Goal: Navigation & Orientation: Find specific page/section

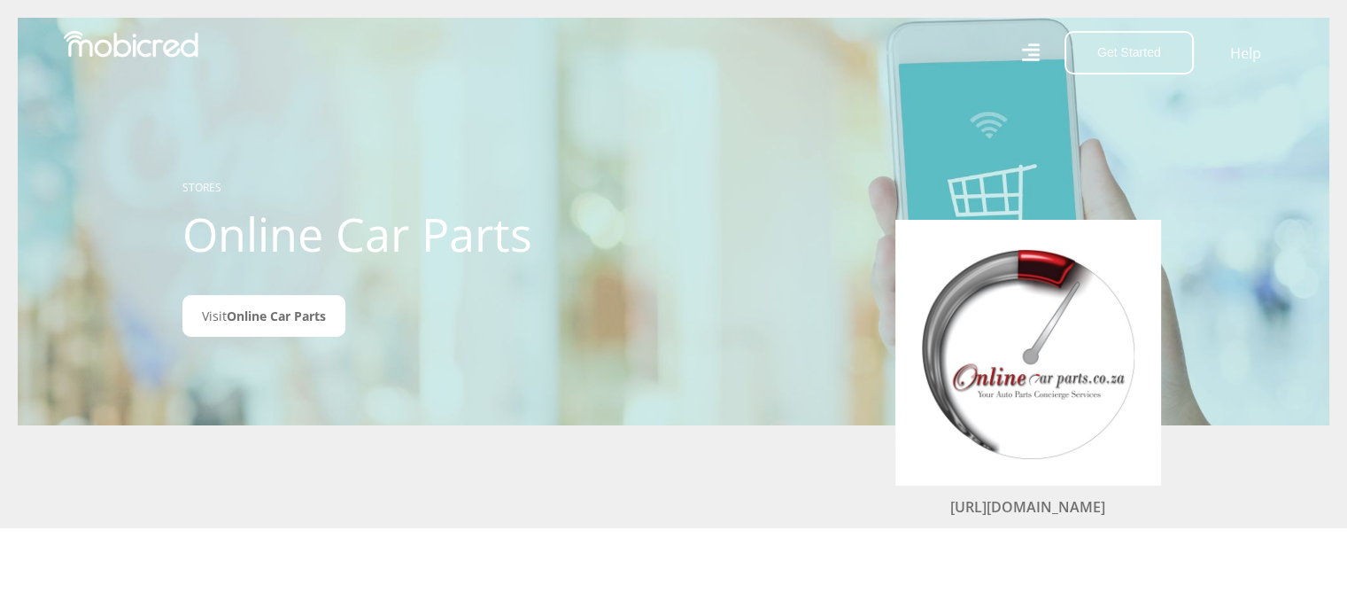
click at [306, 294] on div "STORES Online Car Parts Visit Online Car Parts" at bounding box center [379, 221] width 421 height 211
click at [302, 318] on span "Online Car Parts" at bounding box center [276, 315] width 99 height 17
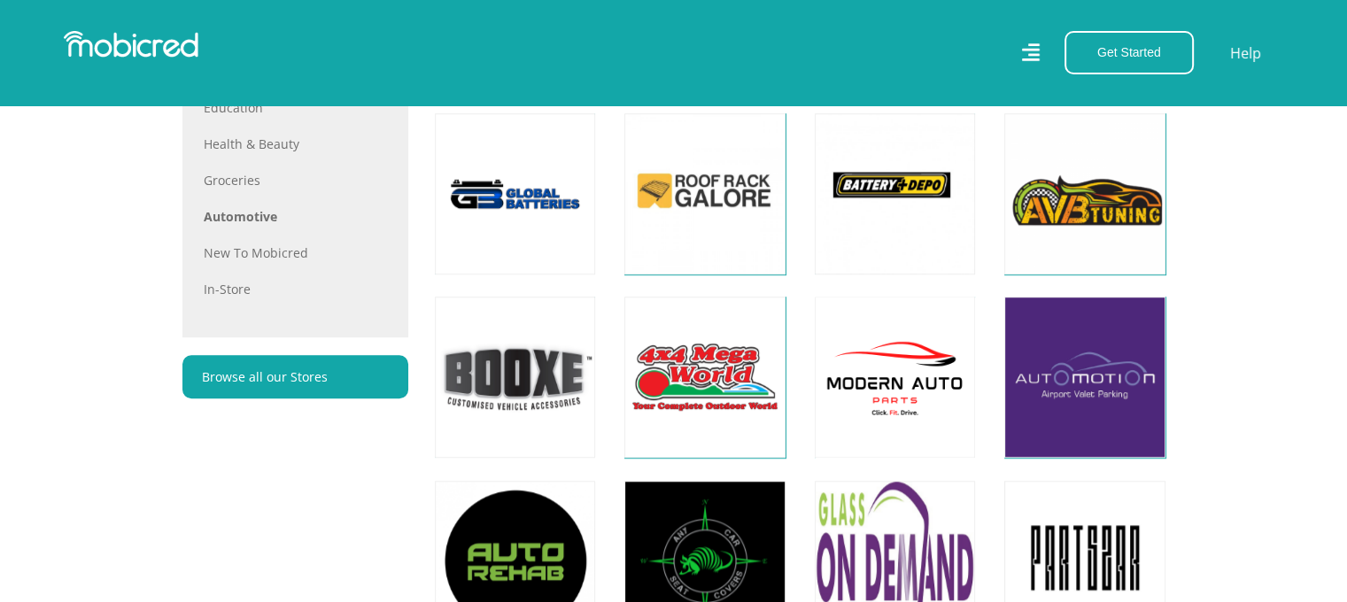
scroll to position [1292, 0]
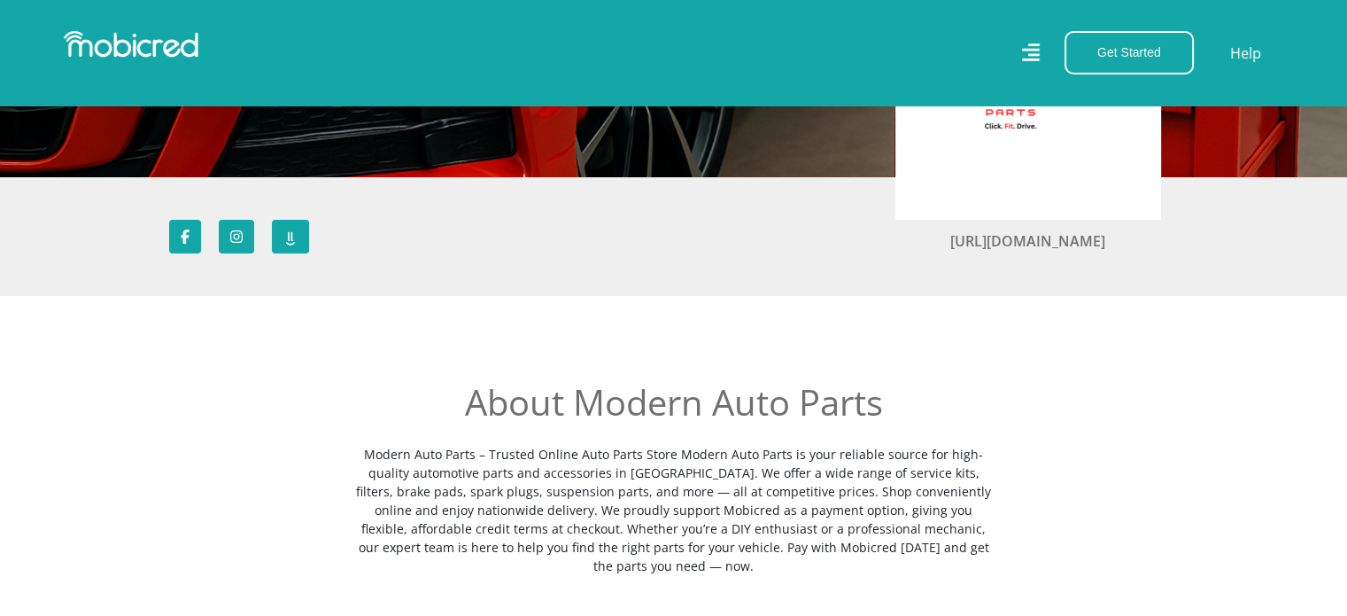
scroll to position [89, 0]
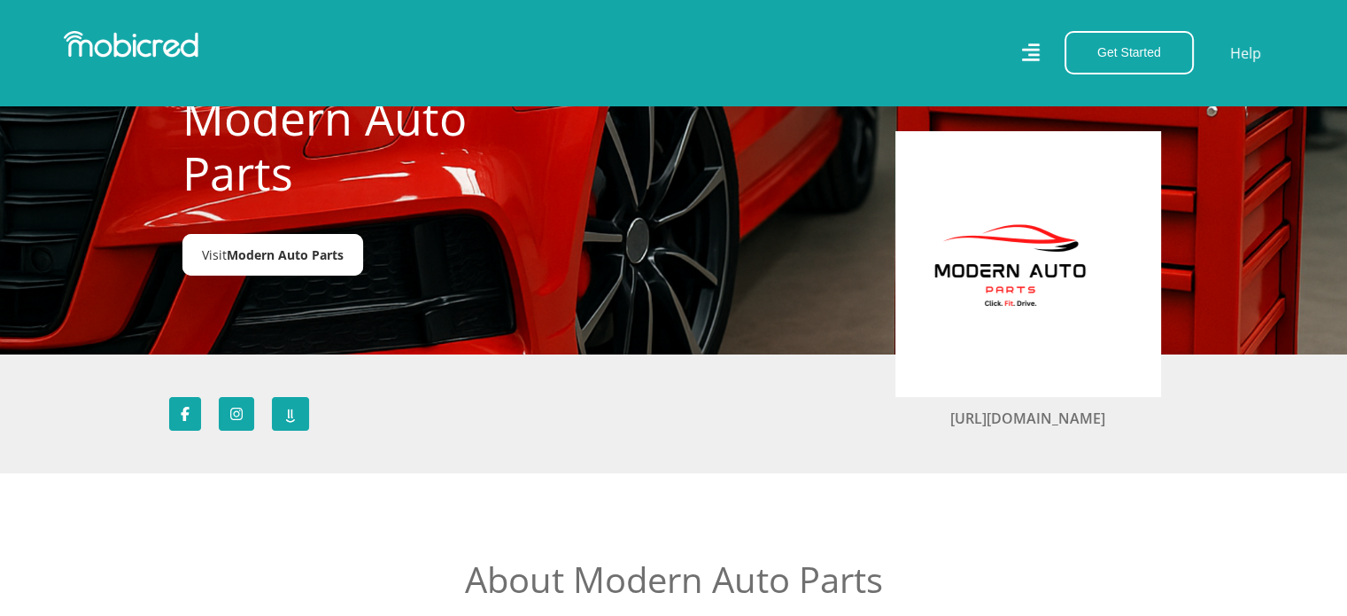
click at [276, 253] on span "Modern Auto Parts" at bounding box center [285, 254] width 117 height 17
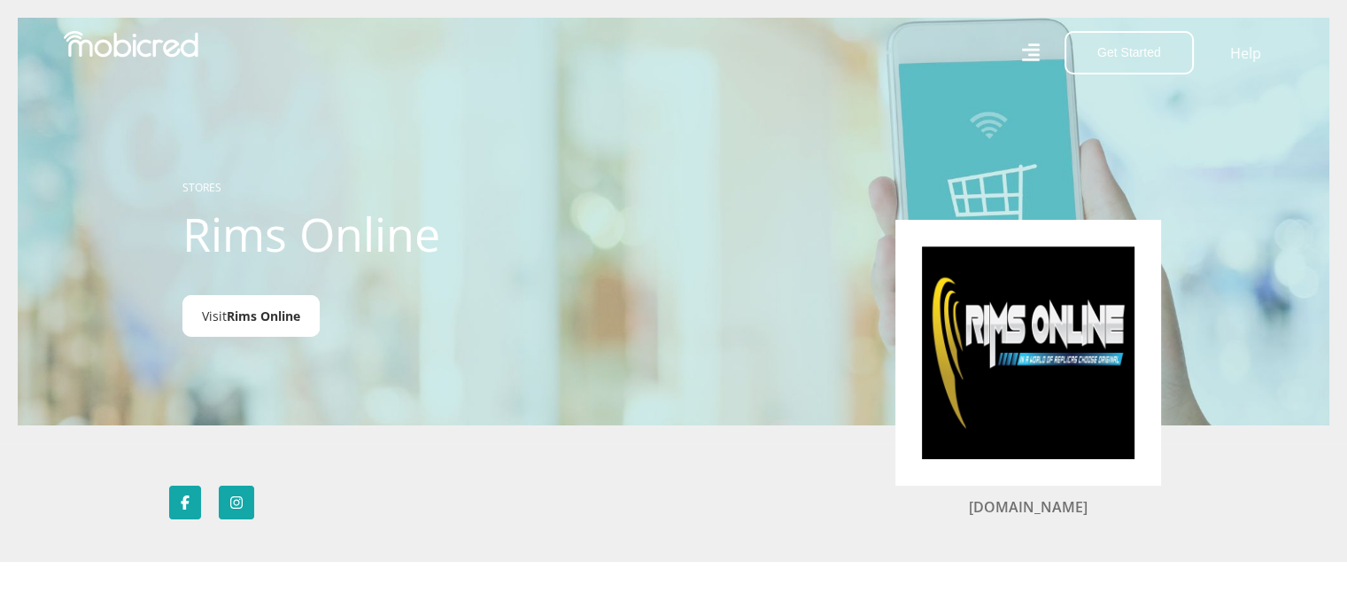
click at [244, 318] on span "Rims Online" at bounding box center [264, 315] width 74 height 17
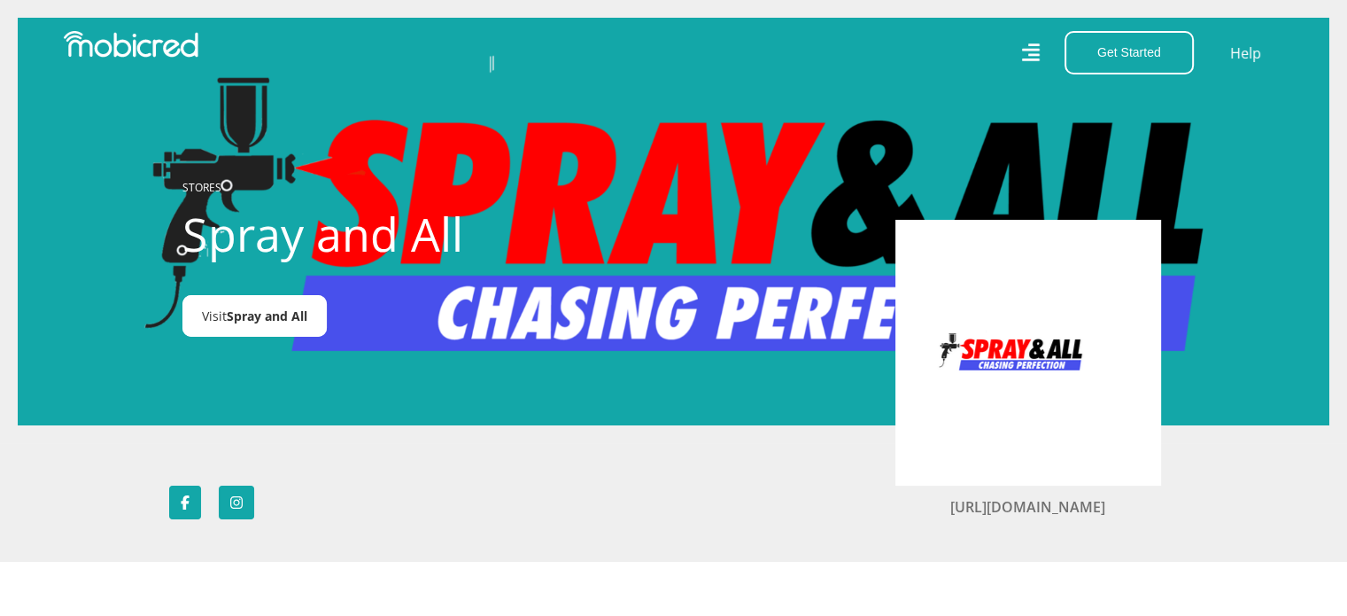
click at [236, 314] on span "Spray and All" at bounding box center [267, 315] width 81 height 17
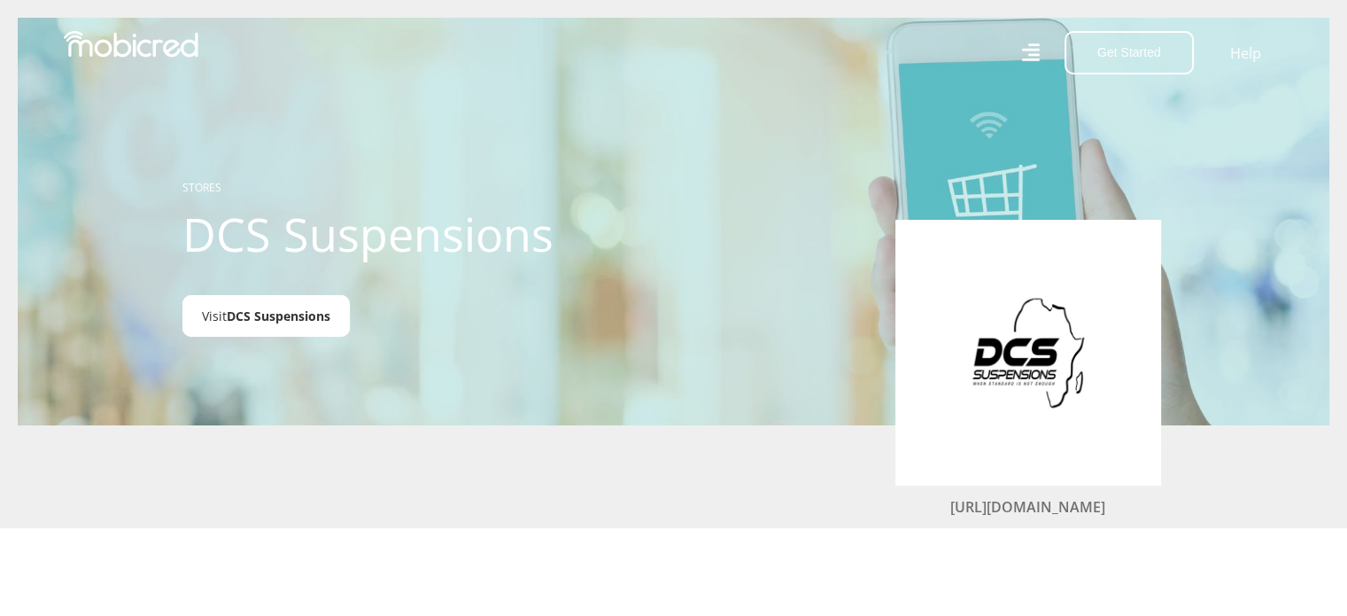
click at [339, 309] on link "Visit DCS Suspensions" at bounding box center [265, 316] width 167 height 42
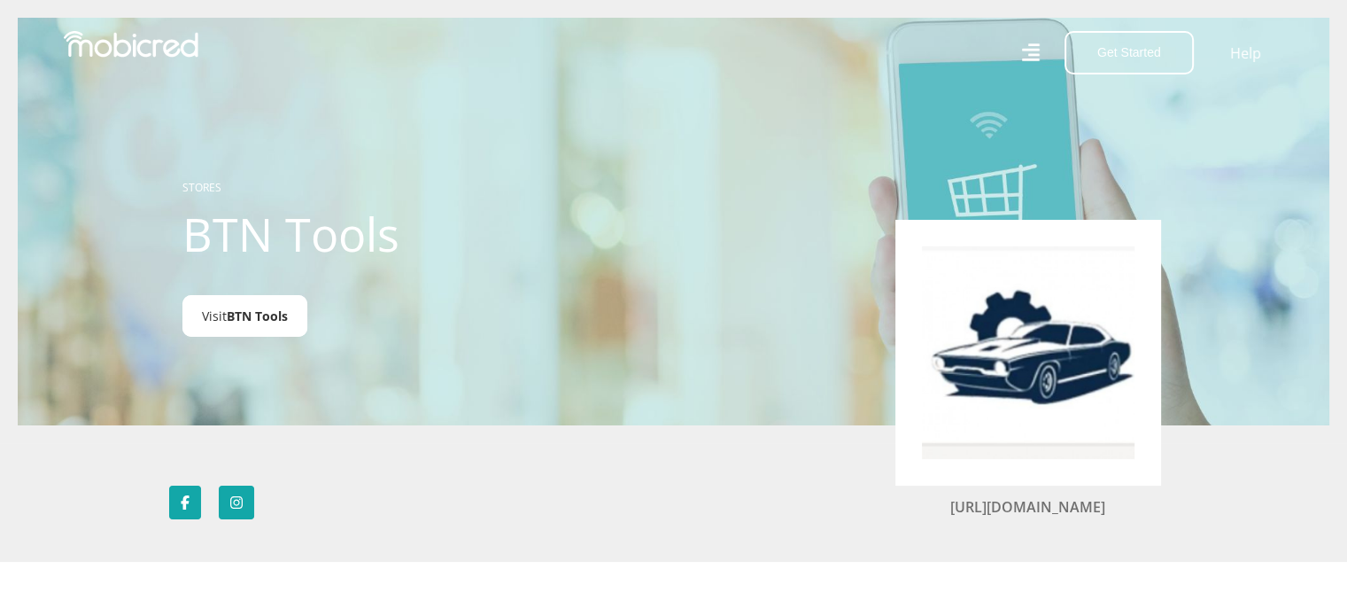
click at [258, 308] on span "BTN Tools" at bounding box center [257, 315] width 61 height 17
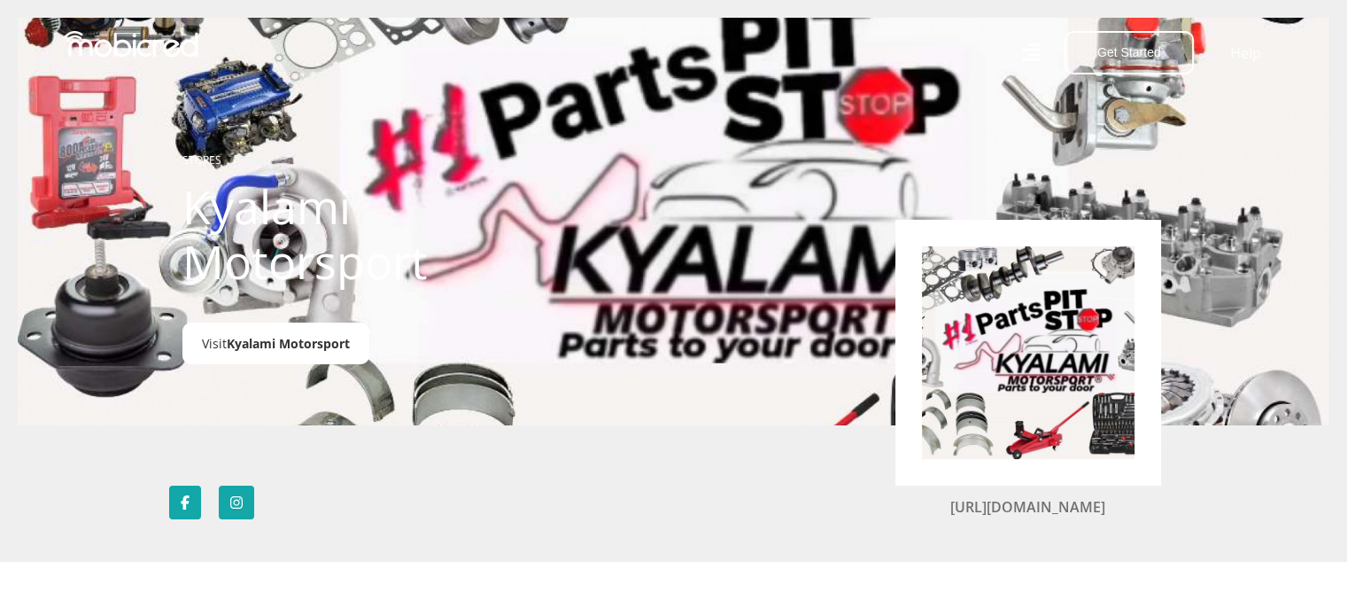
click at [313, 328] on link "Visit Kyalami Motorsport" at bounding box center [275, 343] width 187 height 42
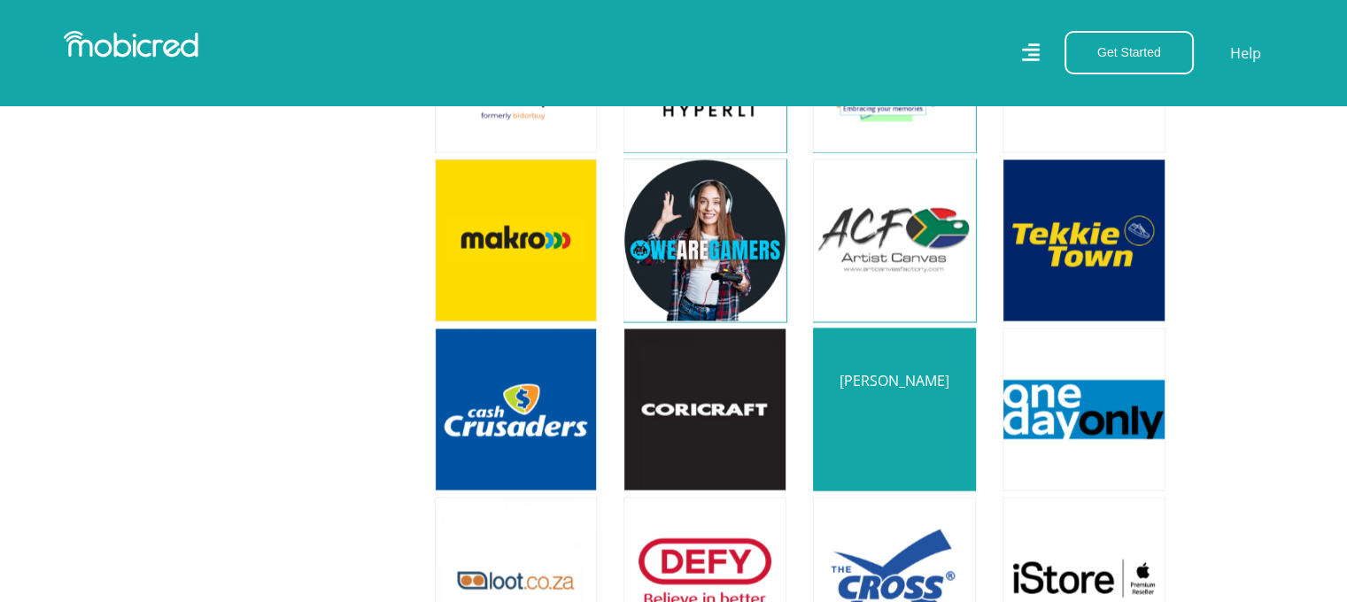
scroll to position [3277, 0]
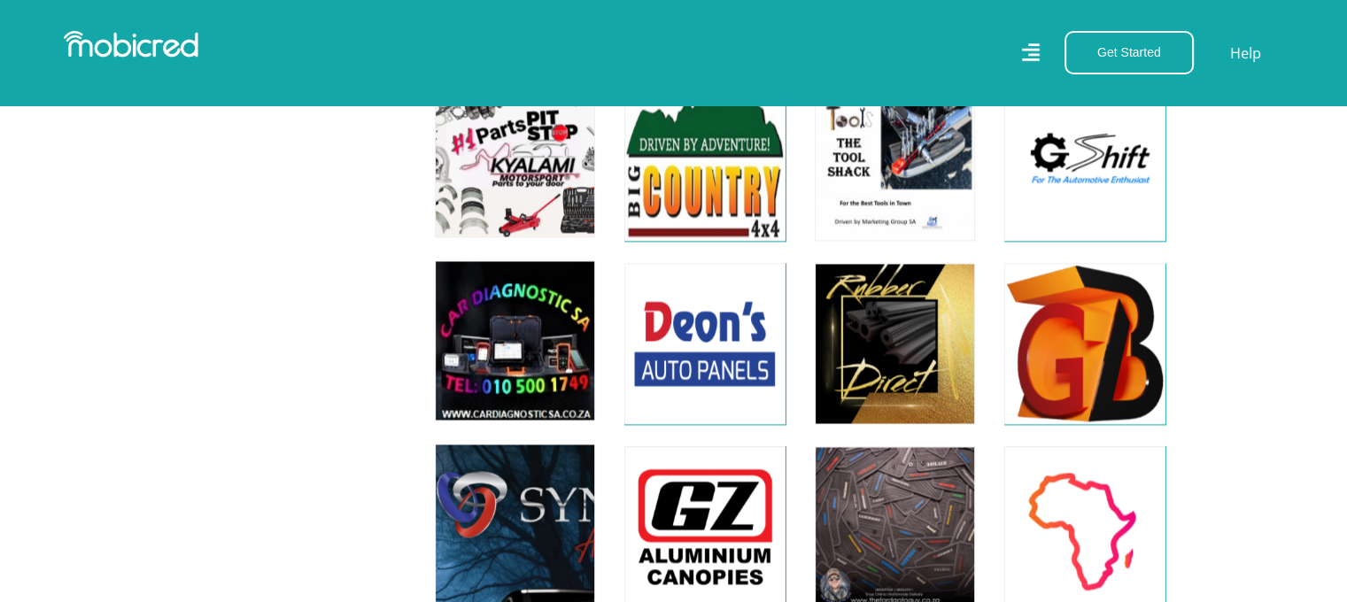
scroll to position [3418, 0]
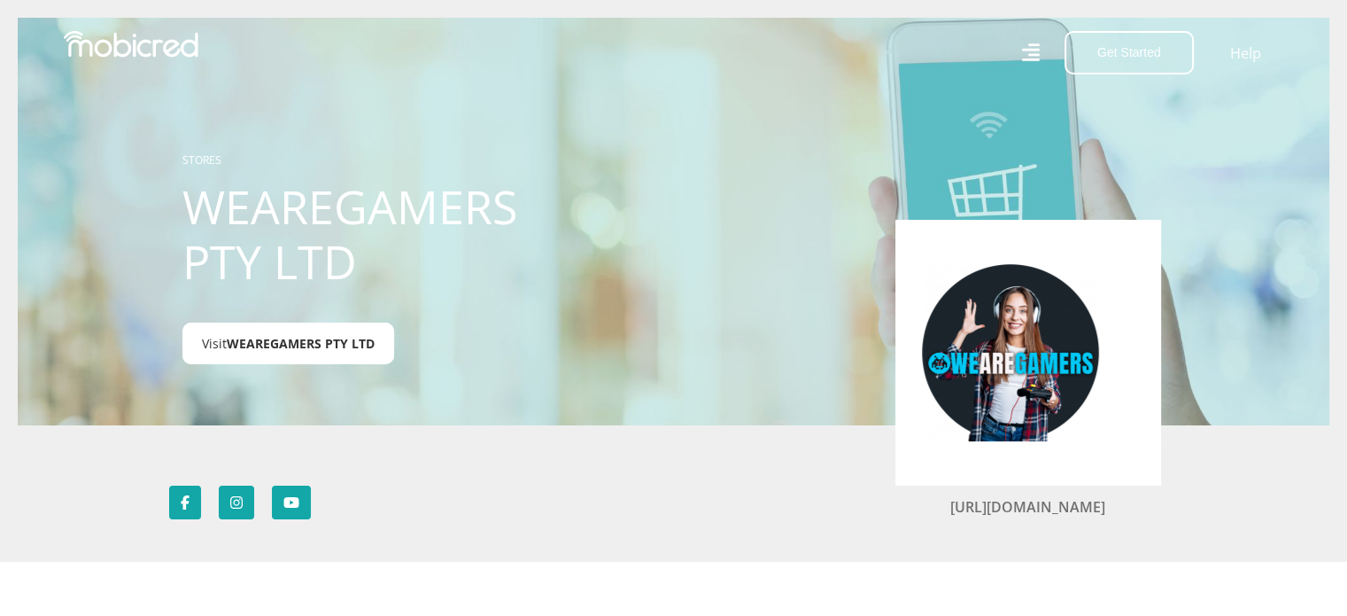
click at [322, 345] on span "WEAREGAMERS PTY LTD" at bounding box center [301, 343] width 148 height 17
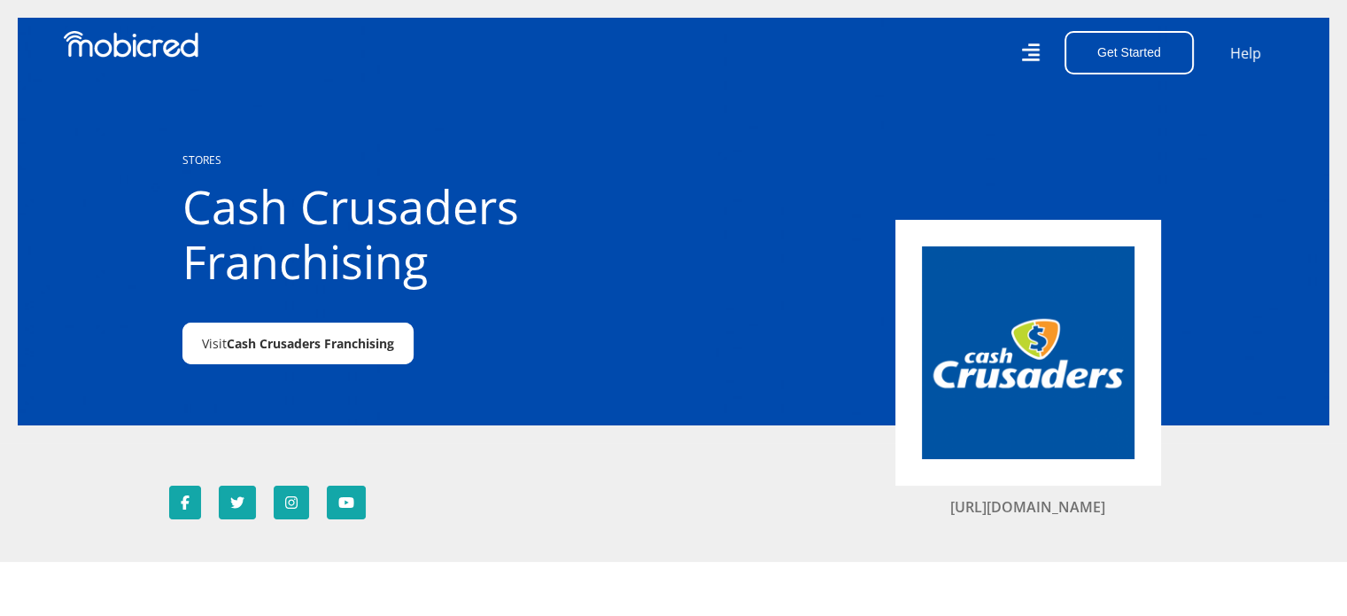
click at [345, 341] on span "Cash Crusaders Franchising" at bounding box center [310, 343] width 167 height 17
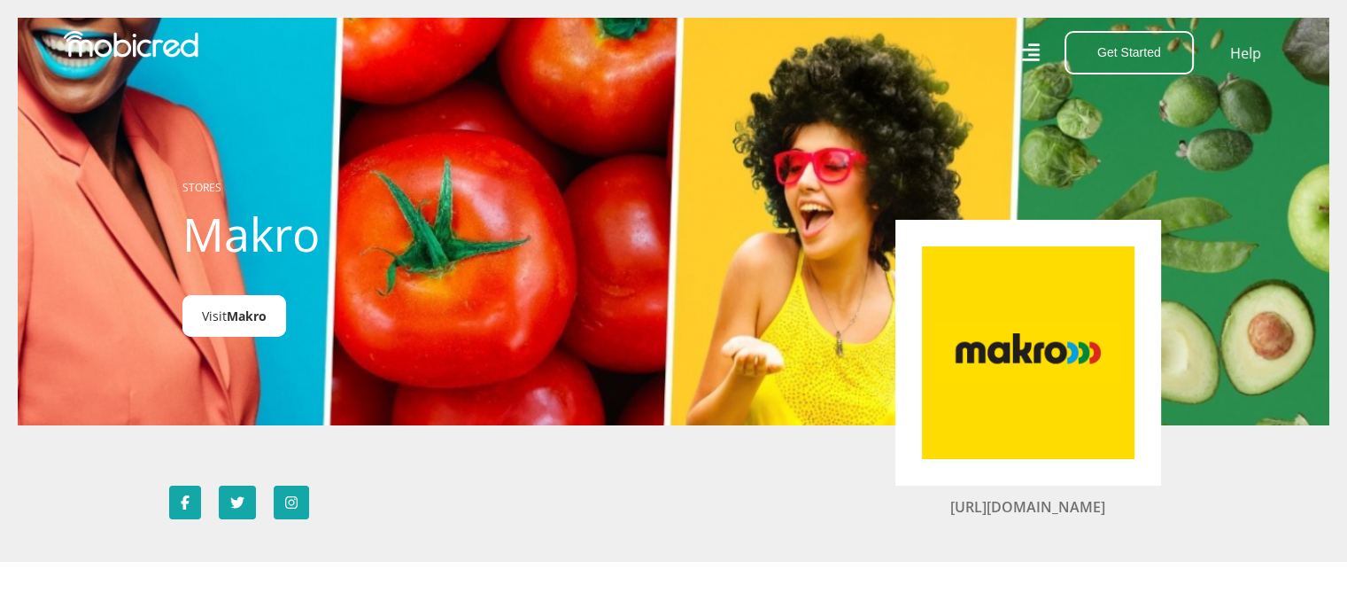
click at [222, 312] on link "Visit Makro" at bounding box center [234, 316] width 104 height 42
